Goal: Understand process/instructions: Learn how to perform a task or action

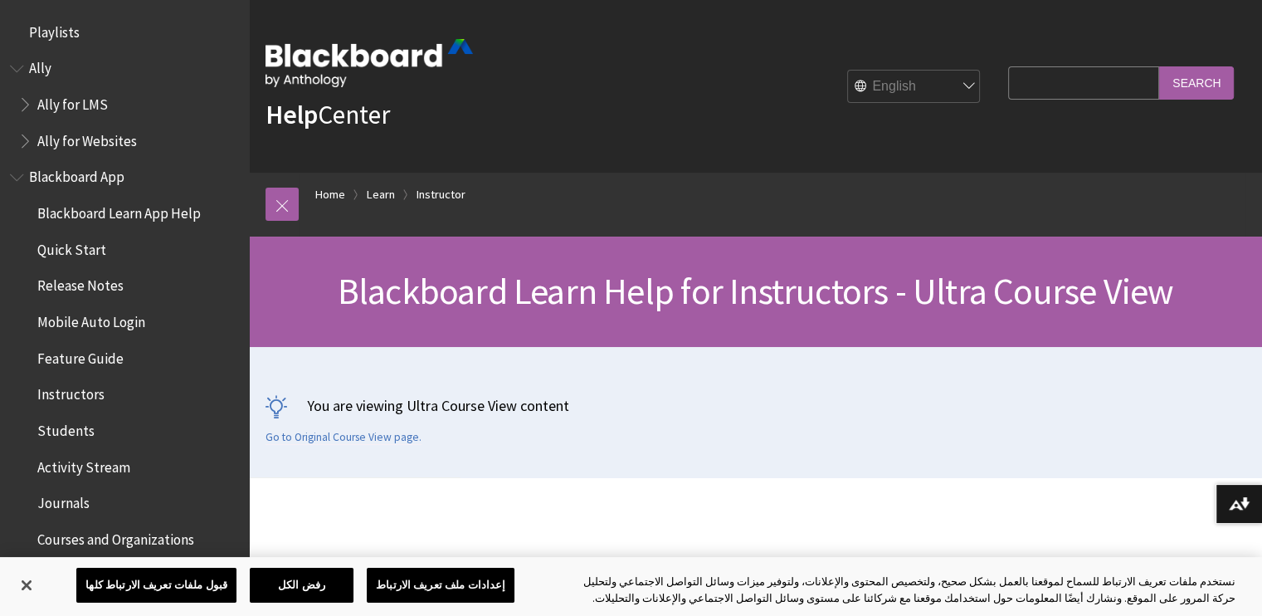
scroll to position [2009, 0]
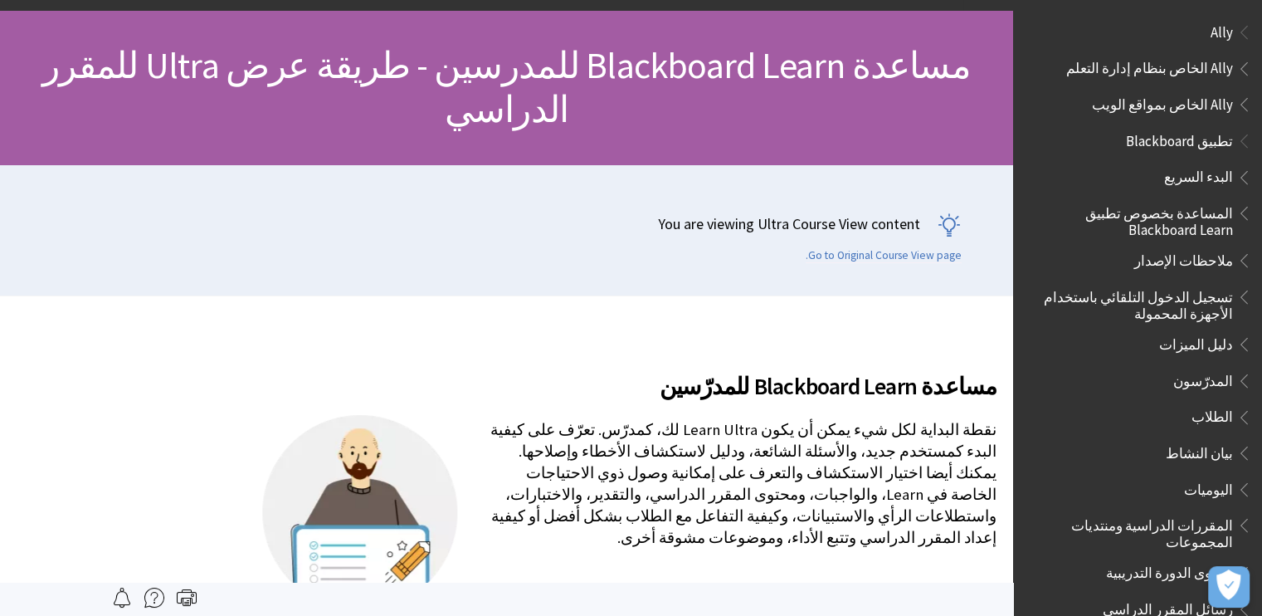
scroll to position [156, 0]
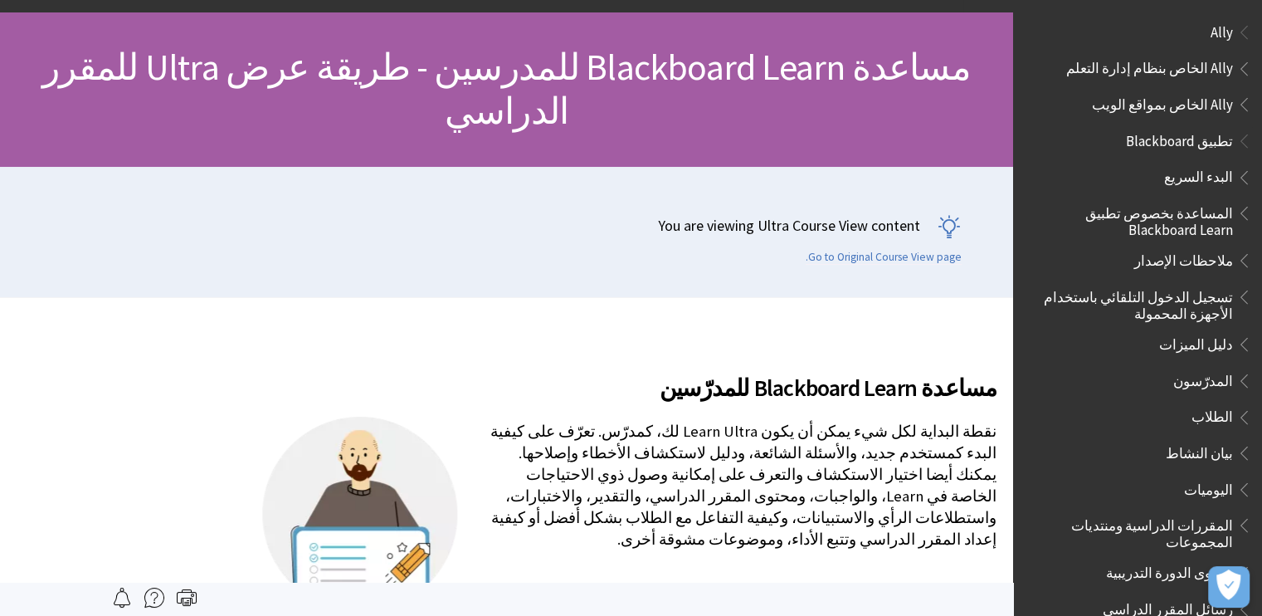
click at [1182, 168] on span "البدء السريع" at bounding box center [1198, 175] width 69 height 22
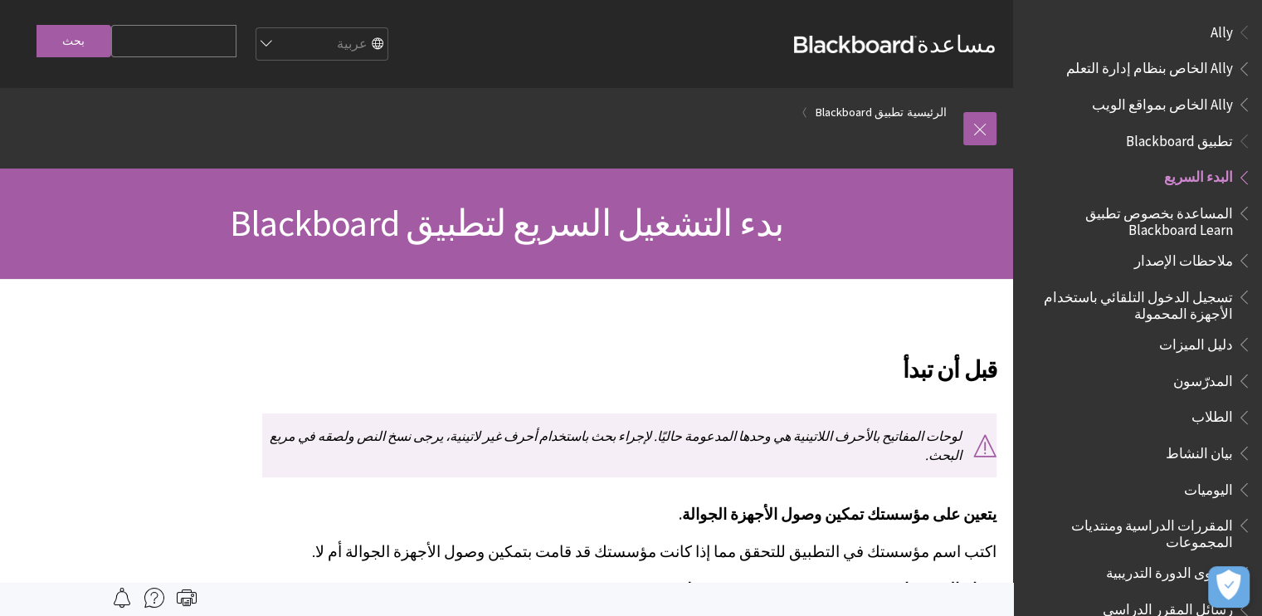
scroll to position [138, 0]
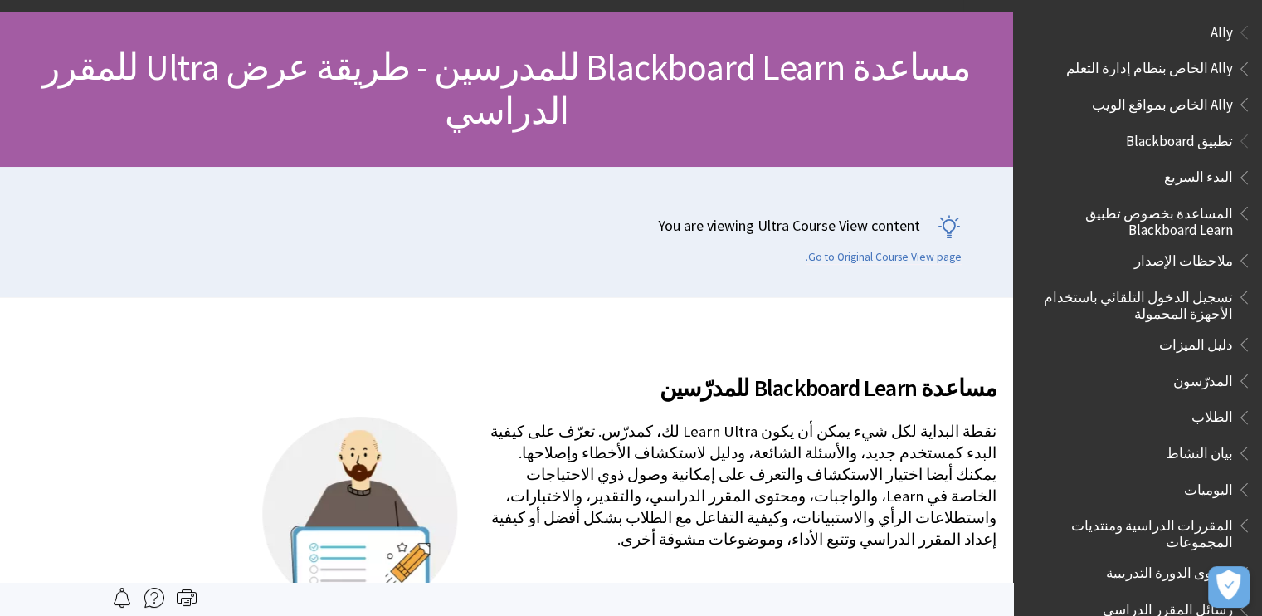
scroll to position [1596, 0]
